Goal: Find specific page/section: Find specific page/section

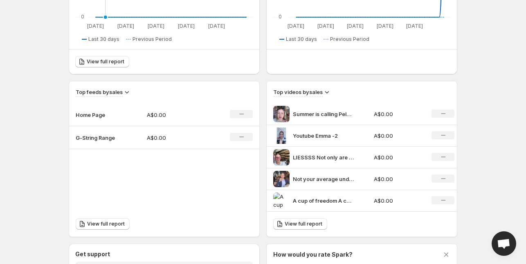
scroll to position [206, 0]
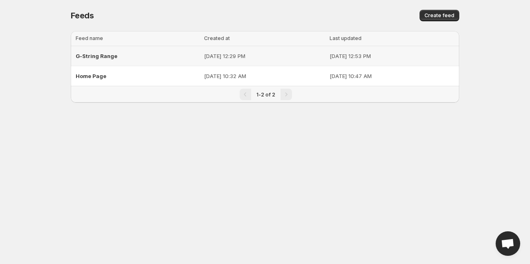
click at [94, 56] on span "G-String Range" at bounding box center [97, 56] width 42 height 7
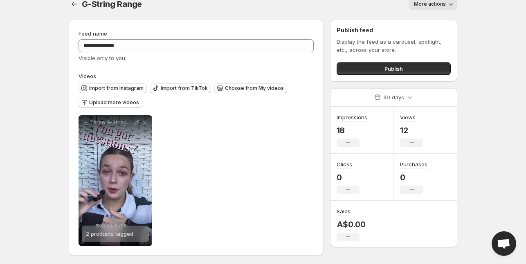
scroll to position [13, 0]
